Goal: Task Accomplishment & Management: Use online tool/utility

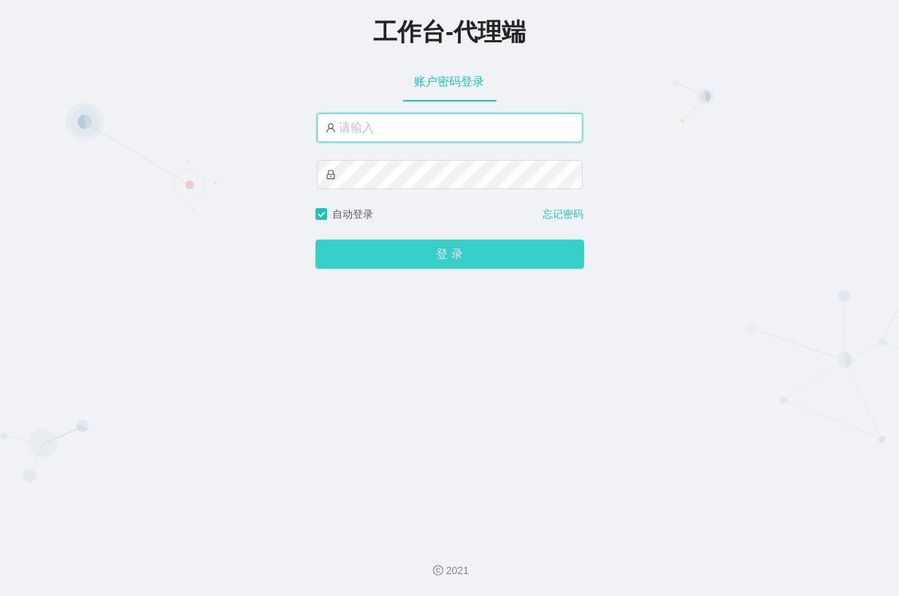
type input "laosan"
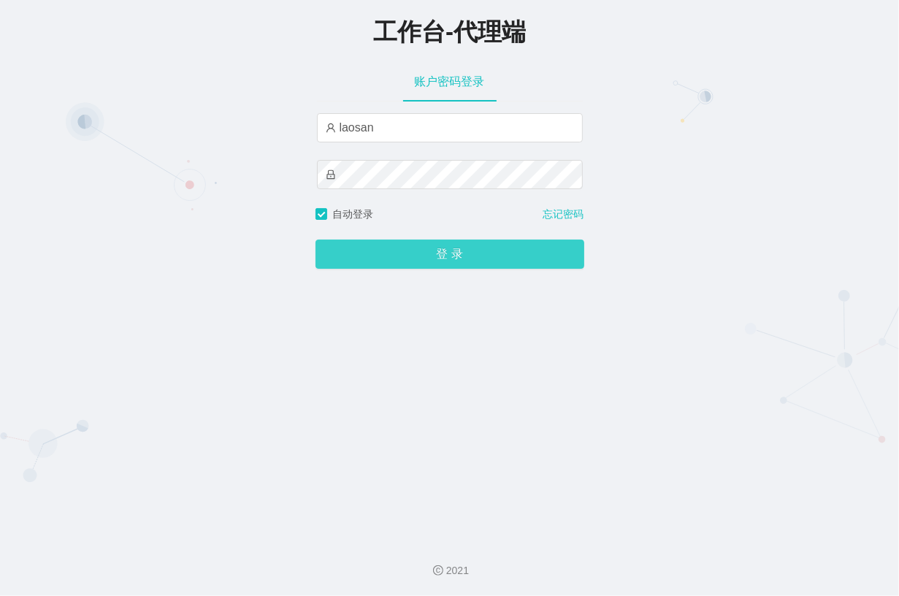
click at [450, 261] on button "登 录" at bounding box center [449, 253] width 269 height 29
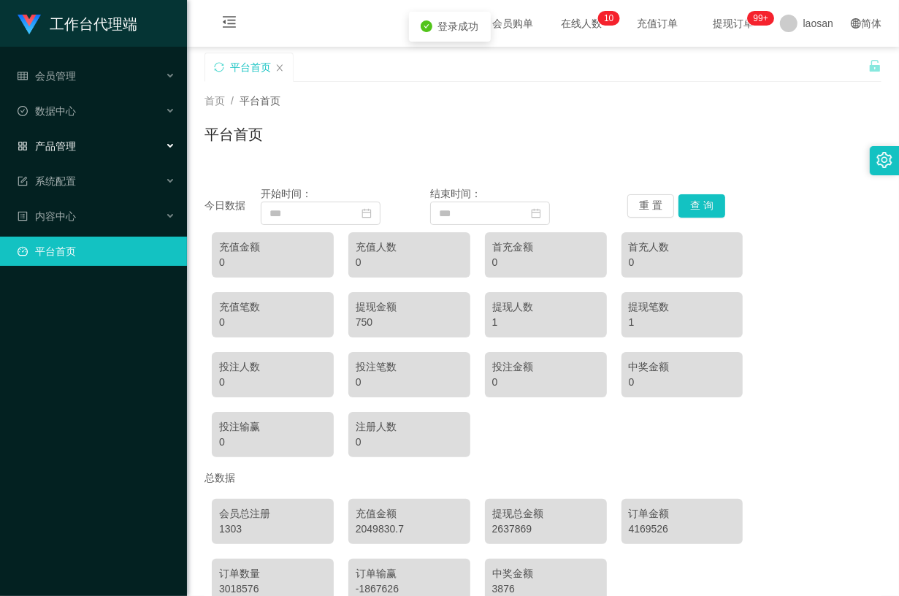
click at [66, 137] on div "产品管理" at bounding box center [93, 145] width 187 height 29
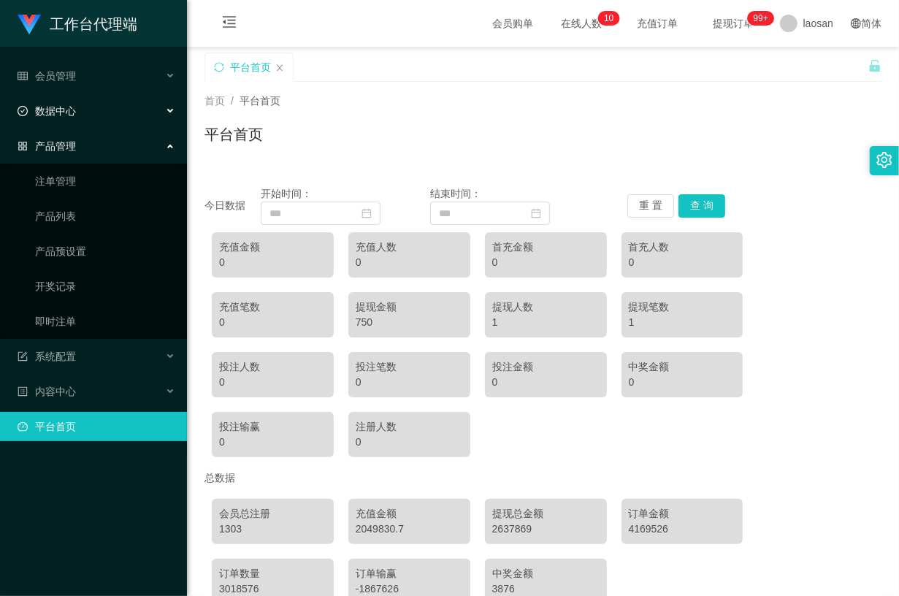
click at [139, 111] on div "数据中心" at bounding box center [93, 110] width 187 height 29
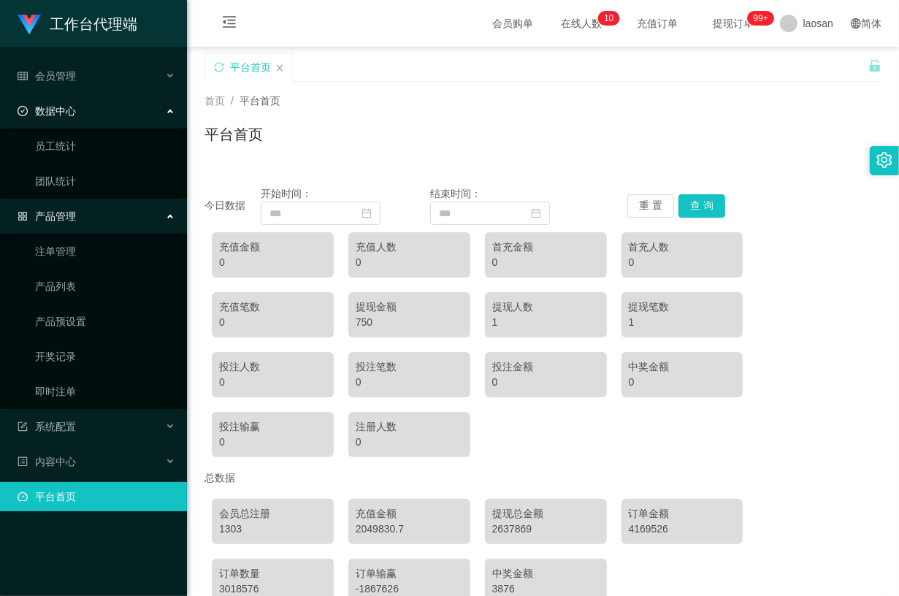
click at [131, 104] on div "数据中心" at bounding box center [93, 110] width 187 height 29
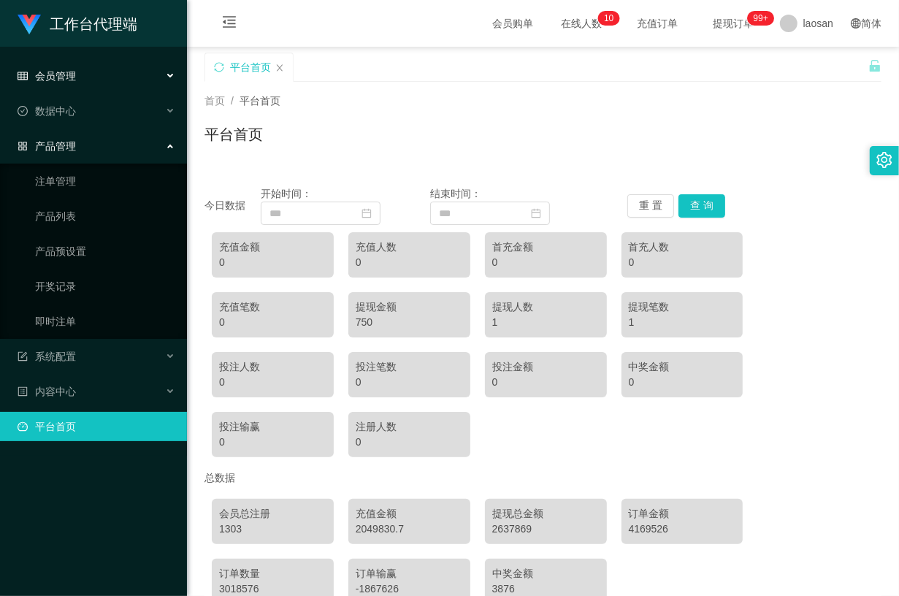
click at [121, 69] on div "会员管理" at bounding box center [93, 75] width 187 height 29
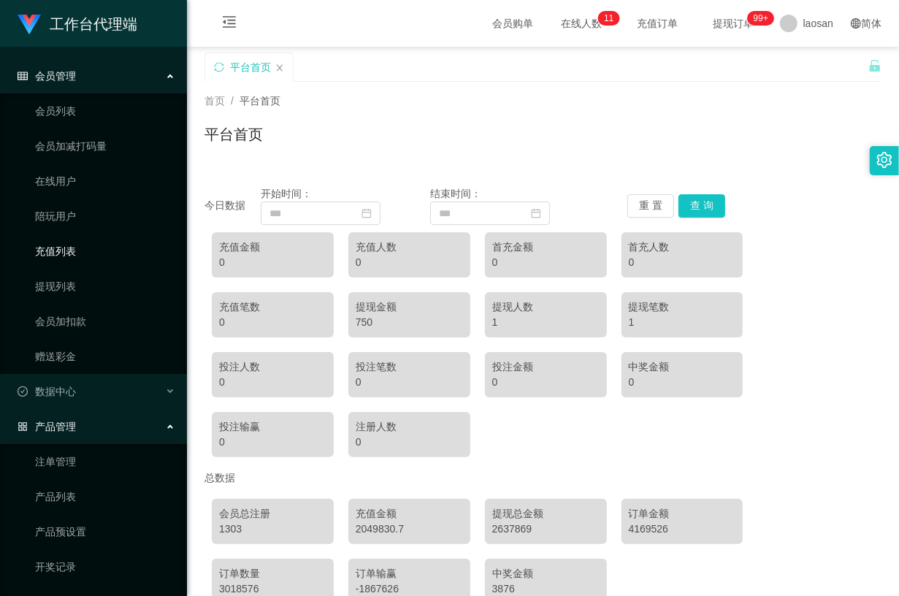
click at [85, 253] on link "充值列表" at bounding box center [105, 251] width 140 height 29
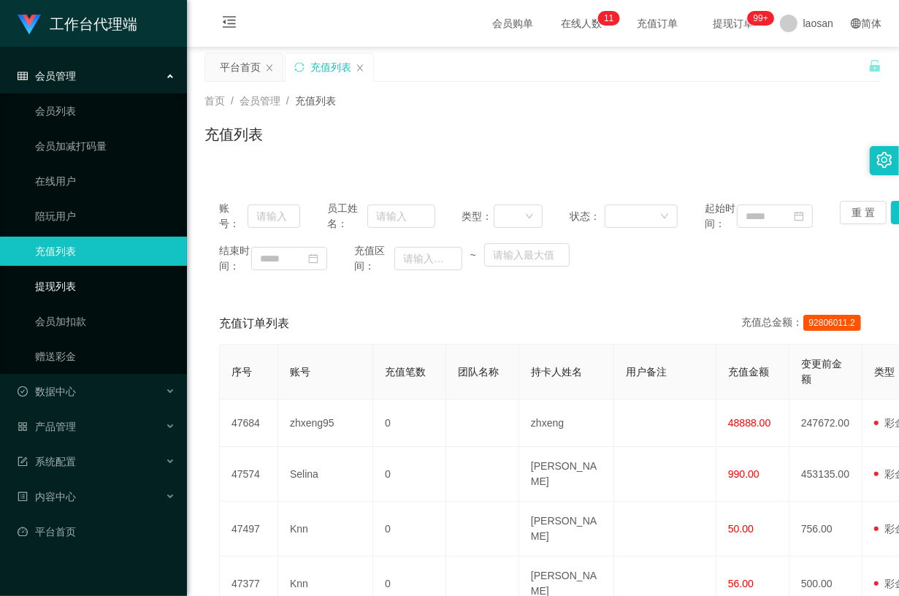
click at [79, 286] on link "提现列表" at bounding box center [105, 286] width 140 height 29
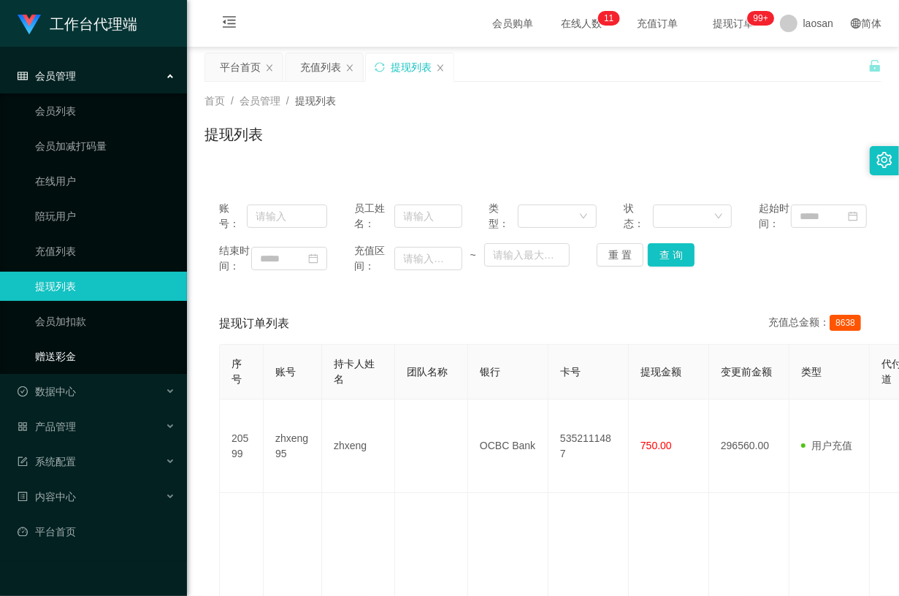
click at [99, 359] on link "赠送彩金" at bounding box center [105, 356] width 140 height 29
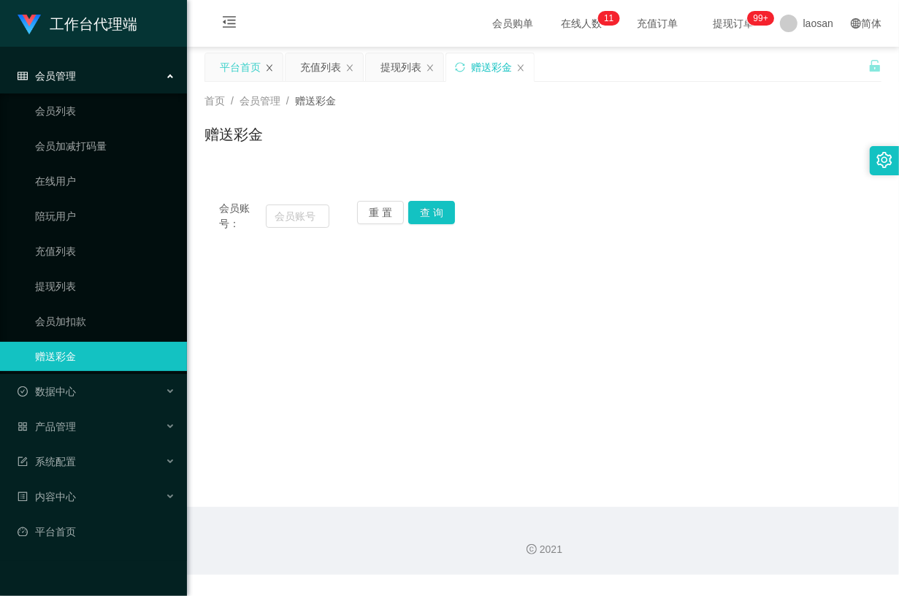
click at [271, 69] on icon "图标: close" at bounding box center [269, 67] width 6 height 7
click at [267, 70] on icon "图标: close" at bounding box center [269, 67] width 6 height 7
click at [107, 111] on link "会员列表" at bounding box center [105, 110] width 140 height 29
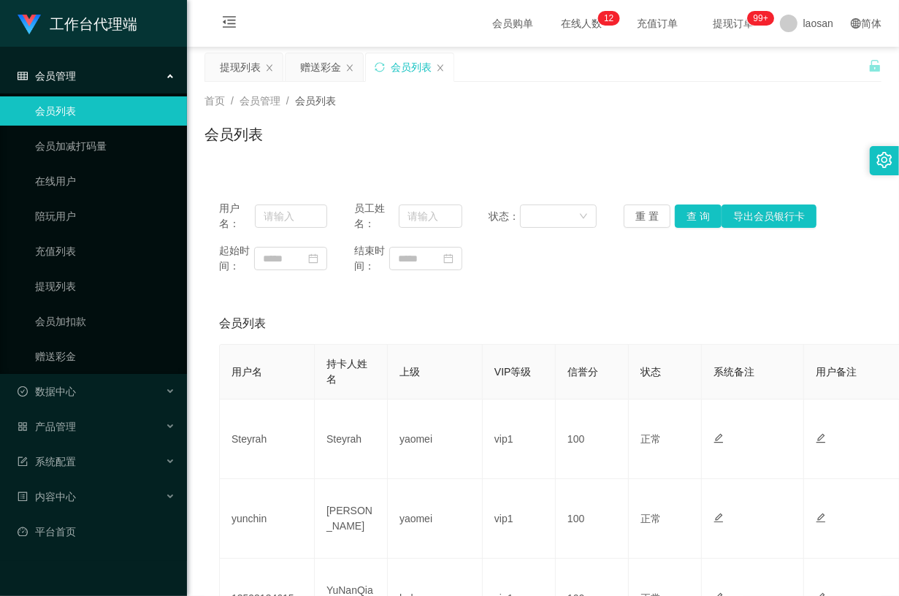
click at [126, 77] on div "会员管理" at bounding box center [93, 75] width 187 height 29
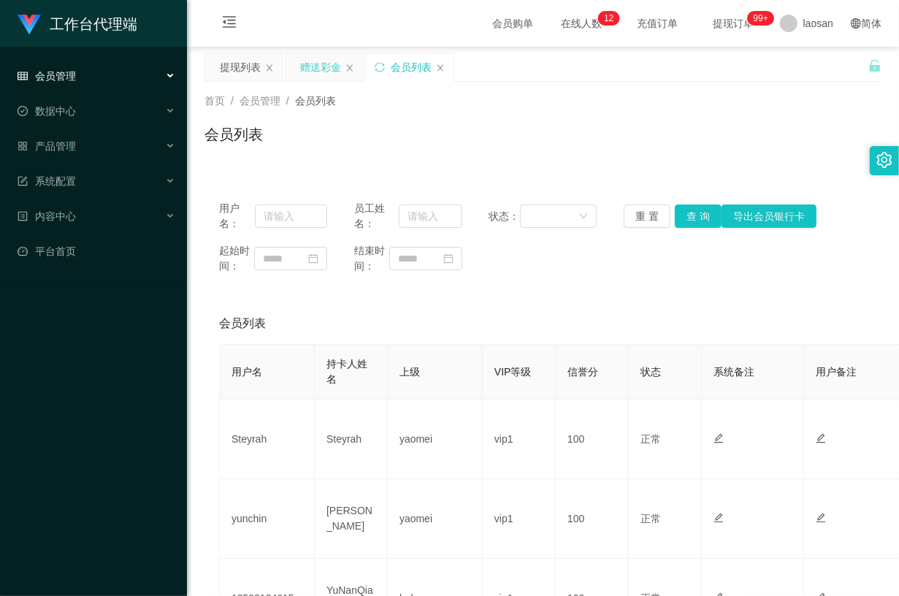
click at [318, 64] on div "赠送彩金" at bounding box center [320, 67] width 41 height 28
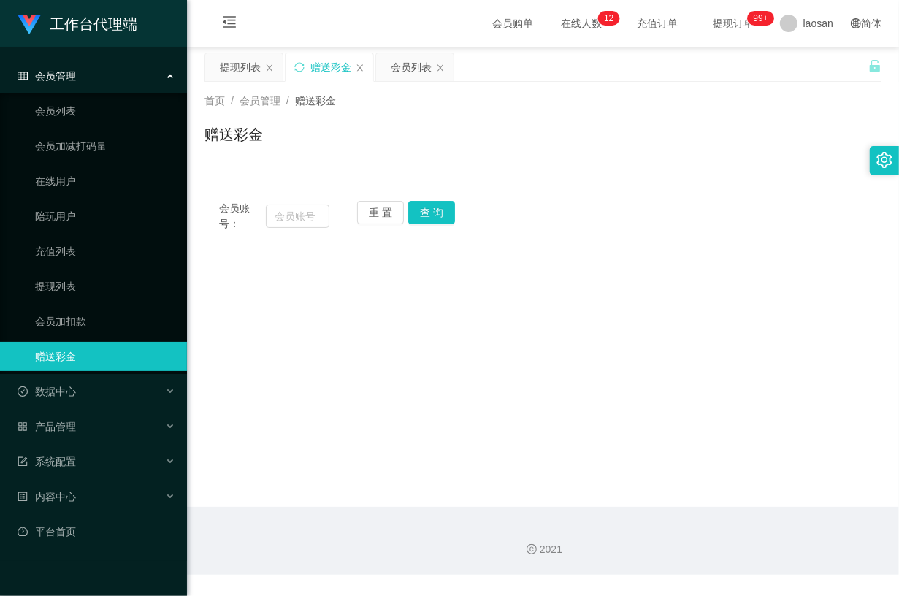
drag, startPoint x: 412, startPoint y: 327, endPoint x: 325, endPoint y: 250, distance: 116.9
click at [412, 327] on main "关闭左侧 关闭右侧 关闭其它 刷新页面 提现列表 赠送彩金 会员列表 首页 / 会员管理 / 赠送彩金 / 赠送彩金 会员账号： 重 置 查 询 会员账号 会…" at bounding box center [543, 277] width 712 height 460
click at [304, 210] on input "text" at bounding box center [298, 215] width 64 height 23
paste input "SHEKHAR0108"
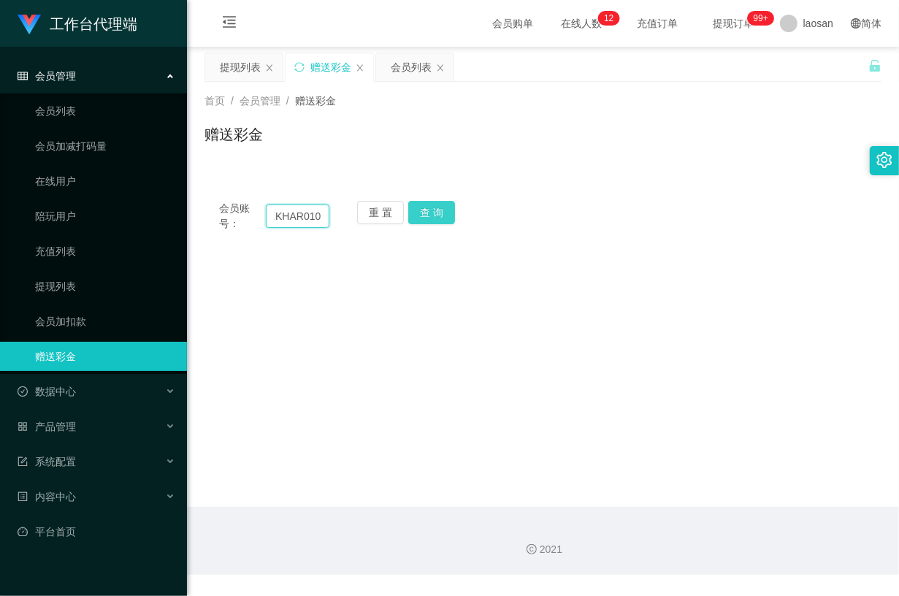
type input "SHEKHAR0108"
click at [437, 212] on button "查 询" at bounding box center [431, 212] width 47 height 23
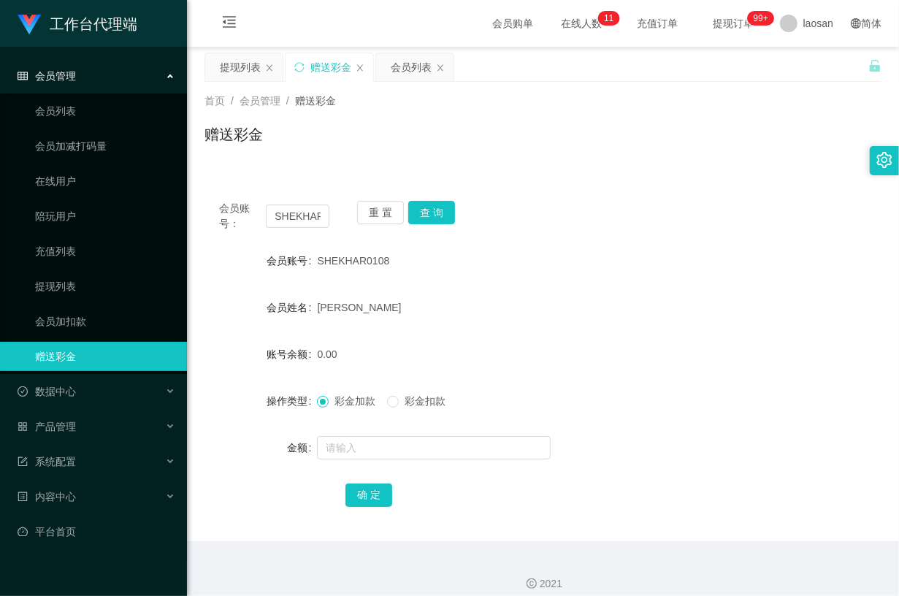
click at [457, 263] on div "SHEKHAR0108" at bounding box center [514, 260] width 395 height 29
click at [372, 212] on button "重 置" at bounding box center [380, 212] width 47 height 23
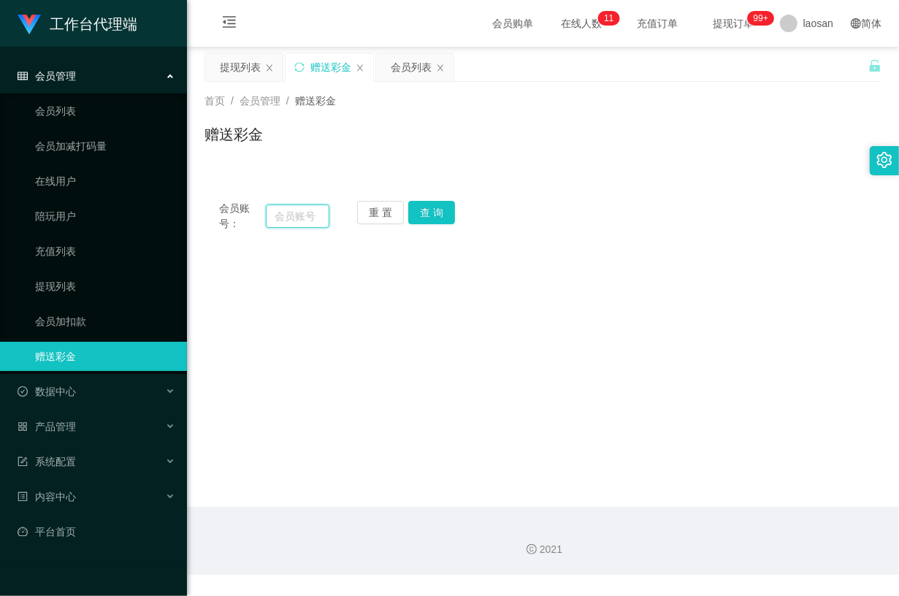
click at [289, 208] on input "text" at bounding box center [298, 215] width 64 height 23
paste input "jjtan"
type input "jjtan"
click at [438, 218] on button "查 询" at bounding box center [431, 212] width 47 height 23
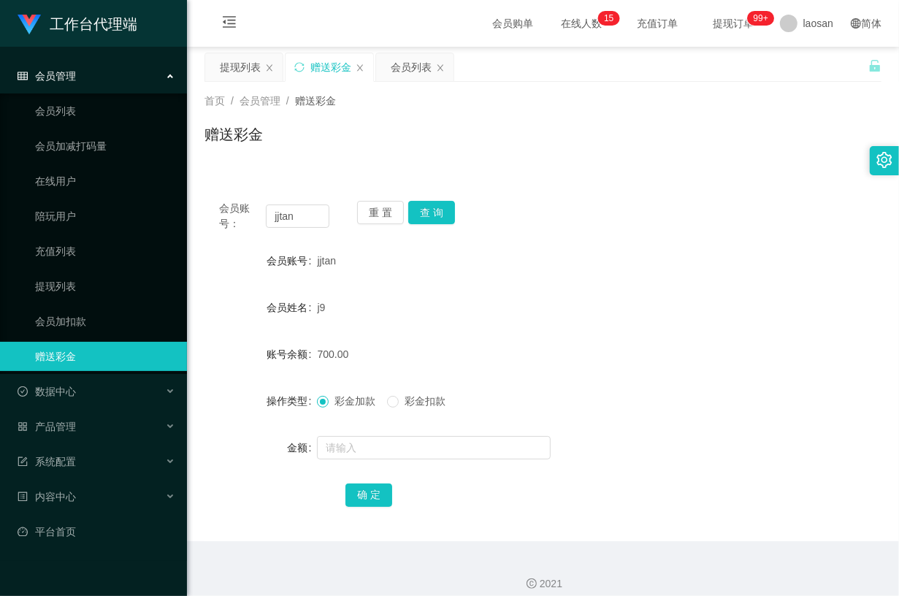
click at [669, 322] on form "会员账号 jjtan 会员姓名 j9 账号余额 700.00 操作类型 彩金加款 彩金扣款 金额 确 定" at bounding box center [542, 377] width 677 height 263
